Goal: Navigation & Orientation: Find specific page/section

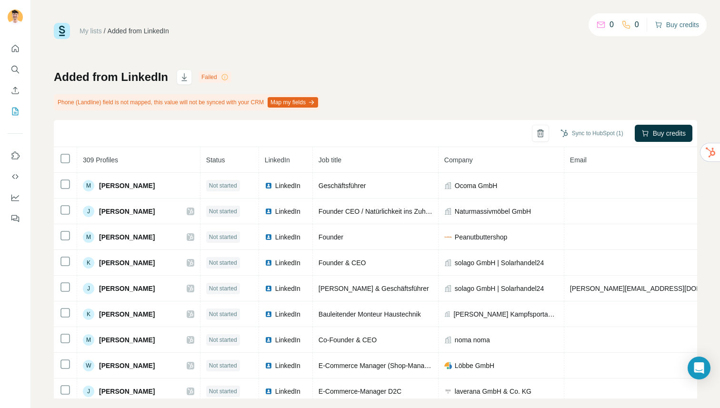
scroll to position [2, 0]
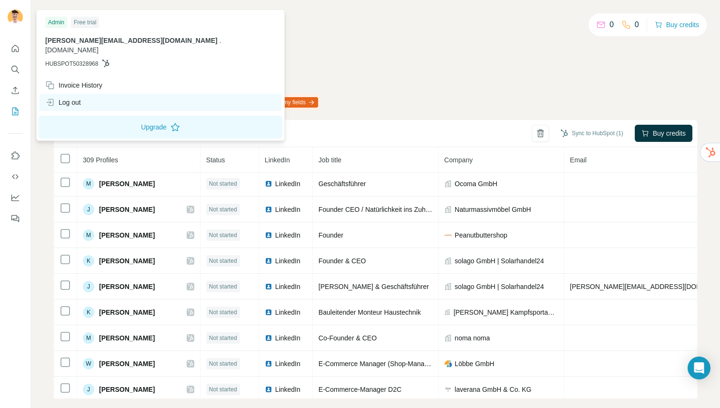
click at [80, 98] on div "Log out" at bounding box center [63, 103] width 36 height 10
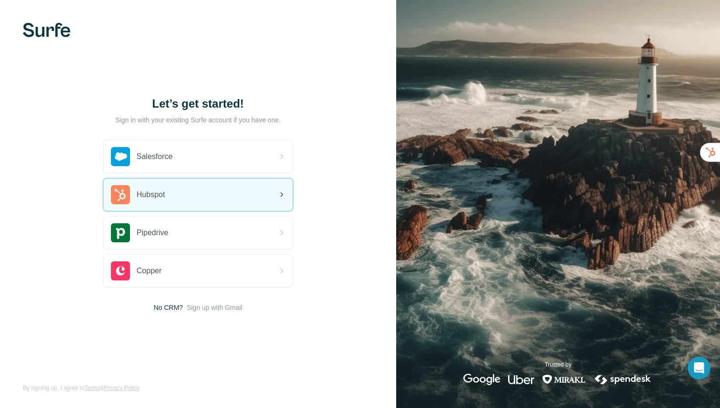
click at [191, 200] on div "Hubspot" at bounding box center [198, 195] width 190 height 32
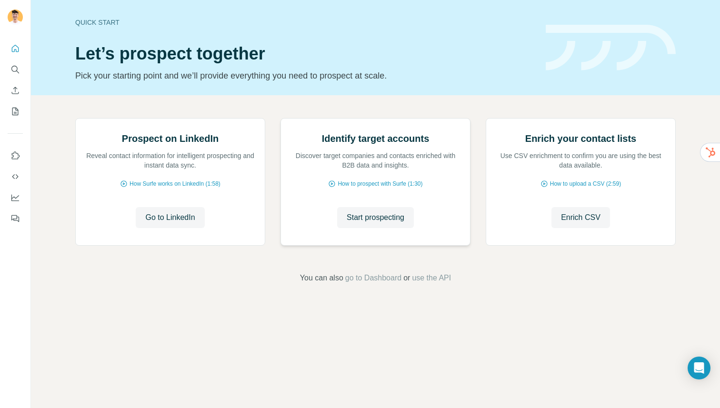
scroll to position [3, 0]
click at [14, 67] on icon "Search" at bounding box center [15, 70] width 10 height 10
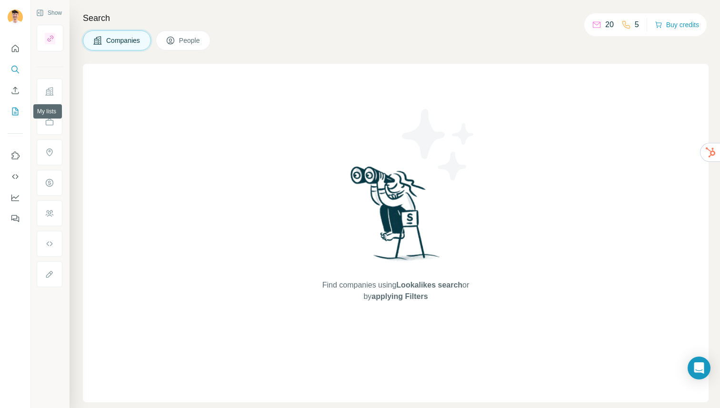
click at [15, 116] on icon "My lists" at bounding box center [15, 112] width 10 height 10
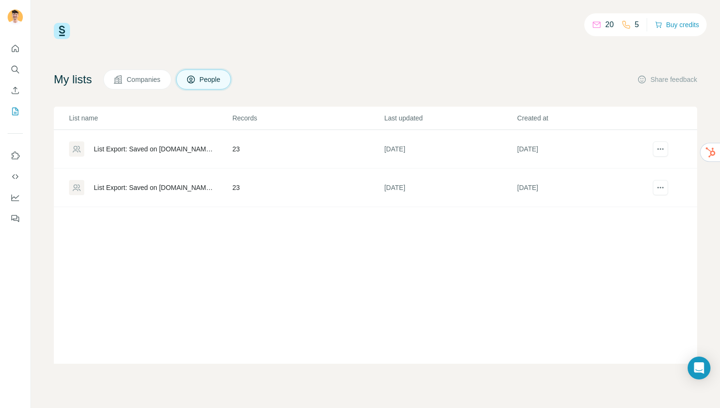
click at [131, 82] on span "Companies" at bounding box center [144, 80] width 35 height 10
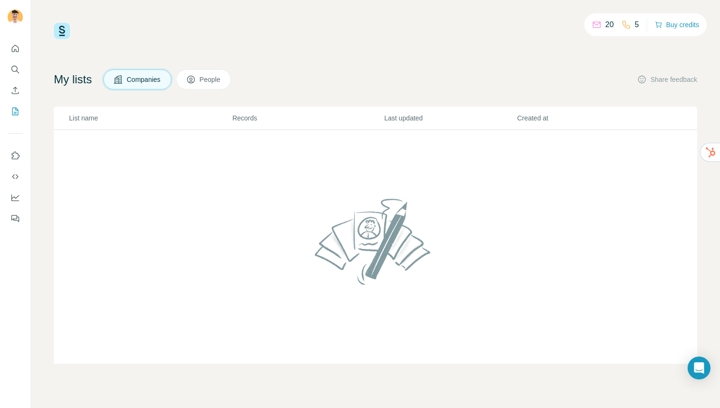
click at [203, 74] on button "People" at bounding box center [203, 80] width 55 height 20
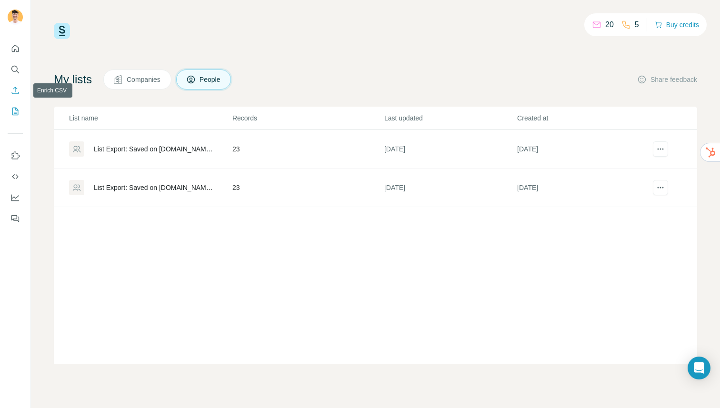
click at [9, 91] on button "Enrich CSV" at bounding box center [15, 90] width 15 height 17
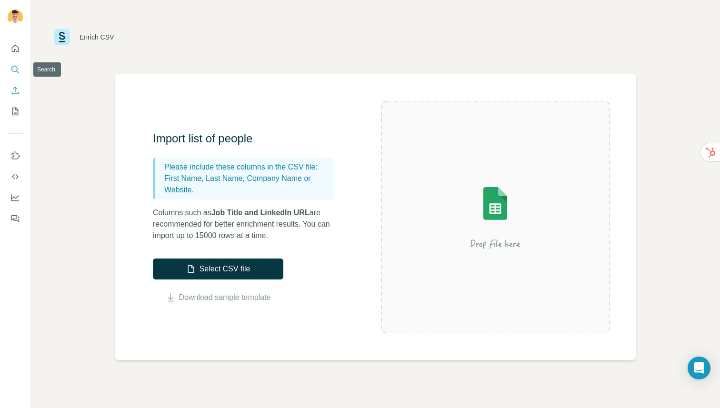
click at [11, 67] on icon "Search" at bounding box center [15, 70] width 10 height 10
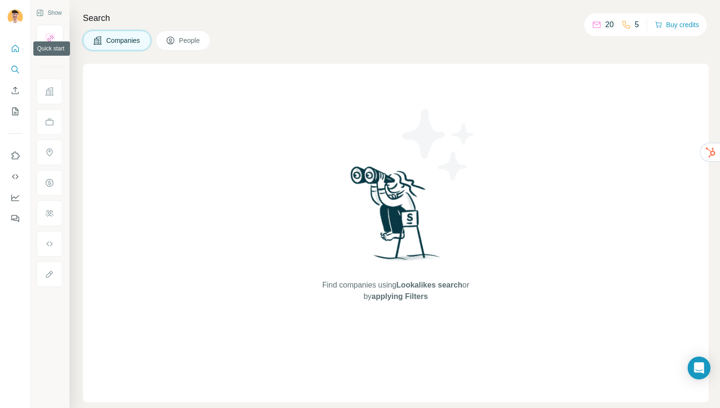
click at [15, 45] on icon "Quick start" at bounding box center [15, 48] width 7 height 7
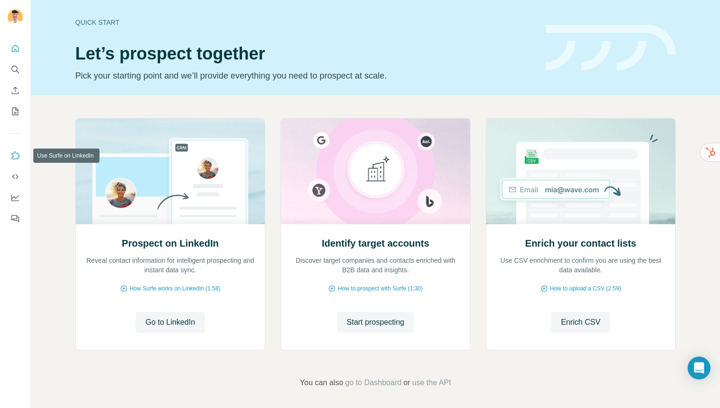
click at [16, 155] on icon "Use Surfe on LinkedIn" at bounding box center [15, 156] width 10 height 10
